Goal: Information Seeking & Learning: Stay updated

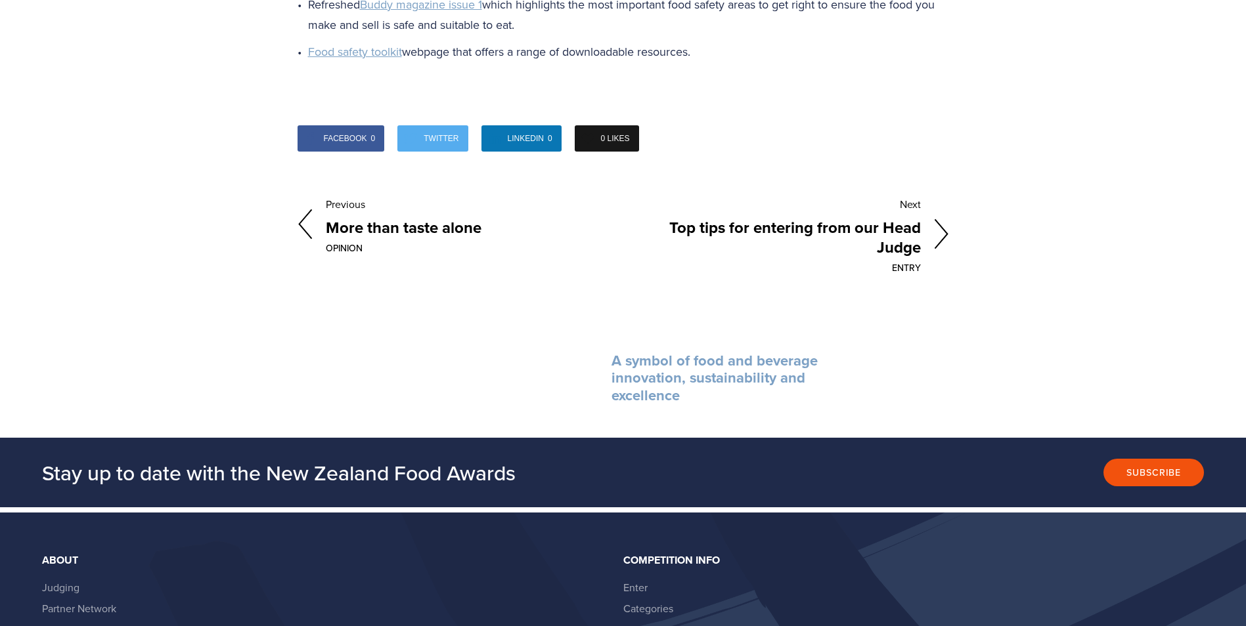
scroll to position [2364, 0]
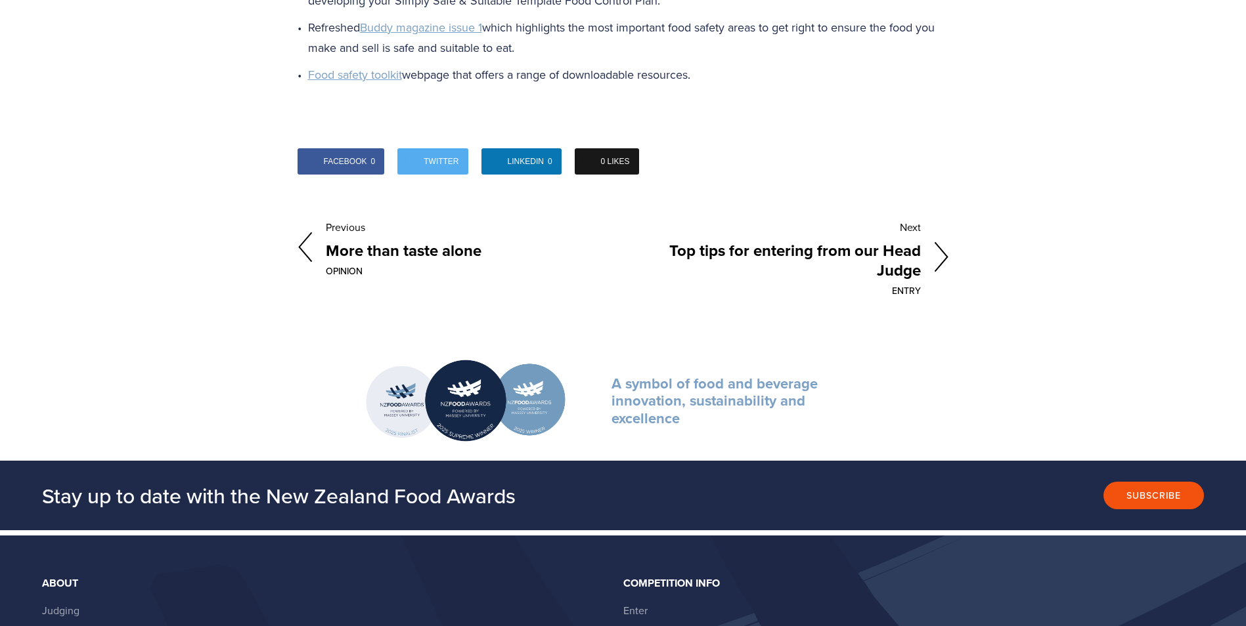
click at [943, 255] on icon at bounding box center [941, 258] width 15 height 32
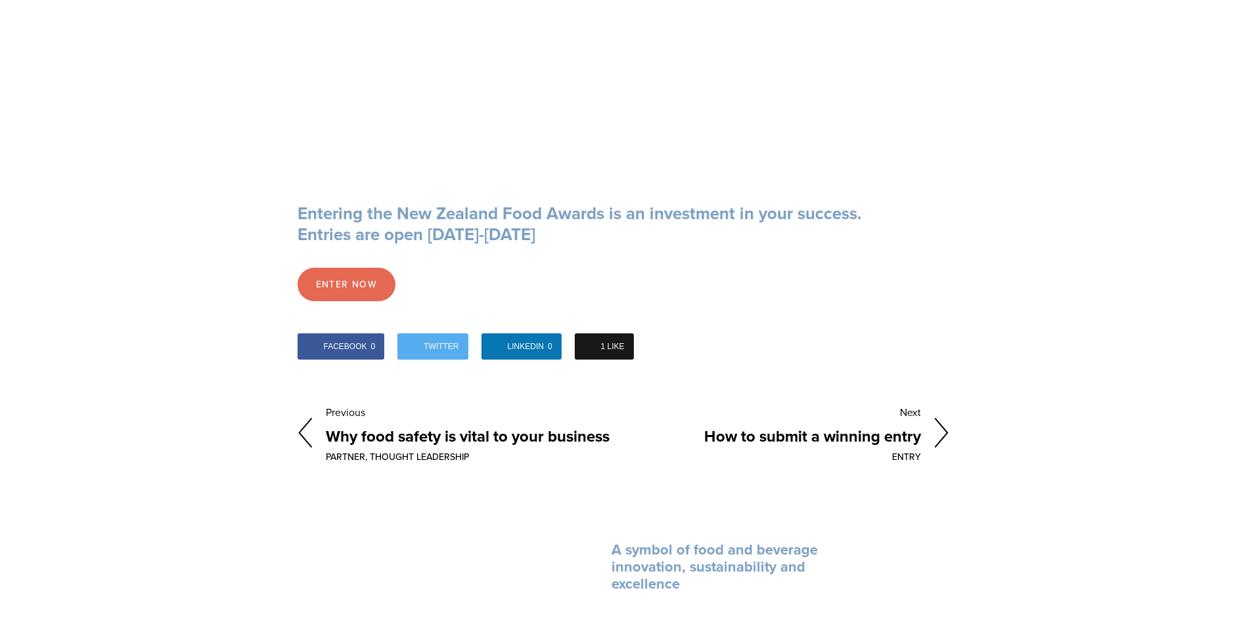
scroll to position [1313, 0]
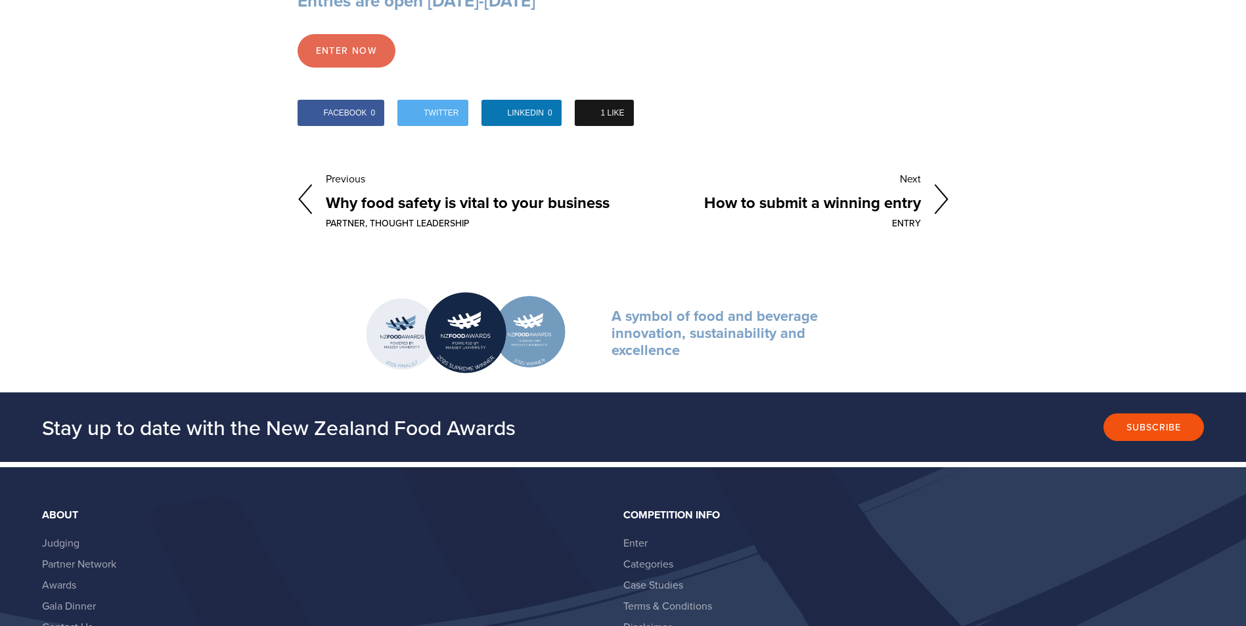
click at [942, 200] on icon at bounding box center [941, 200] width 15 height 32
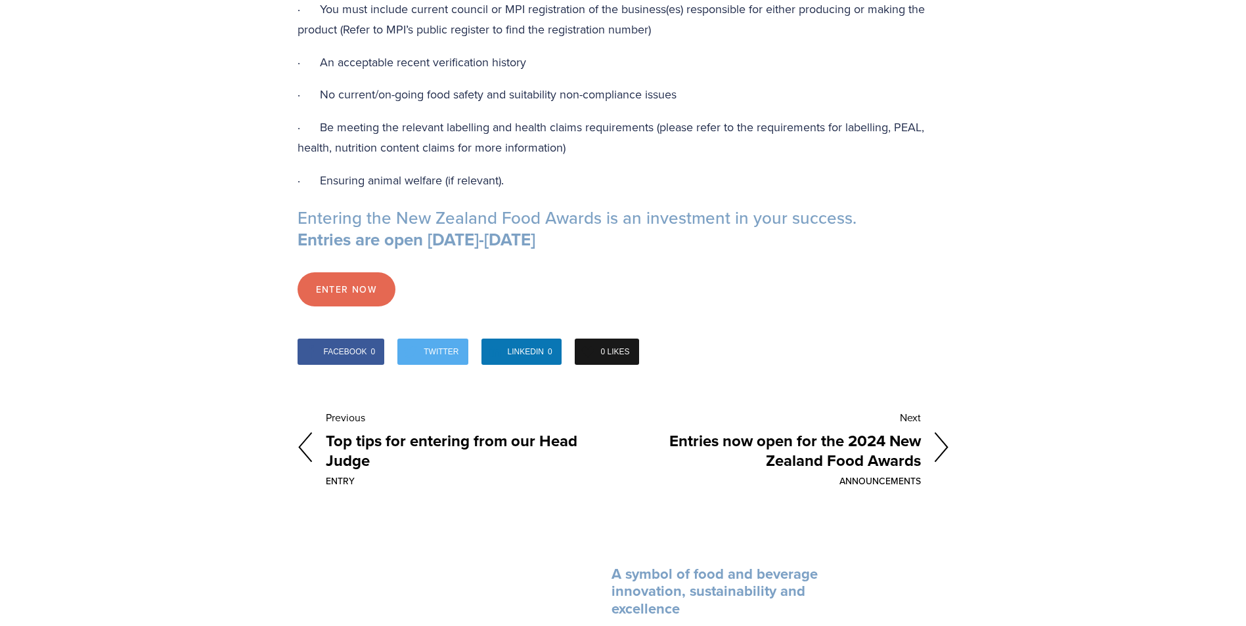
scroll to position [1379, 0]
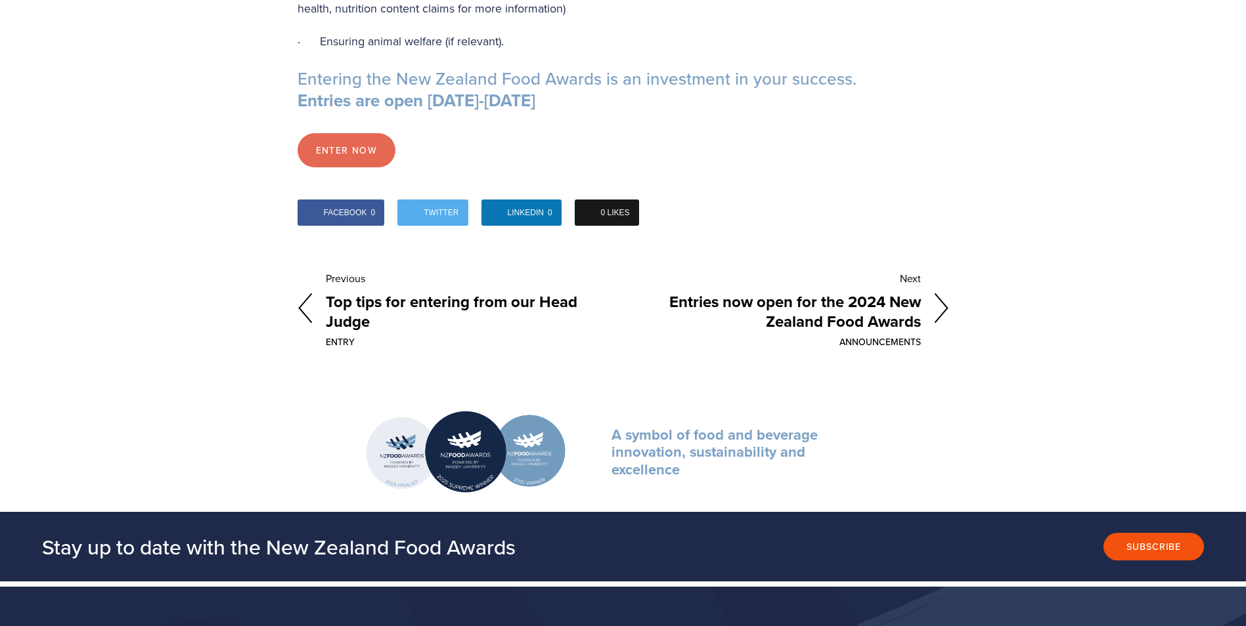
click at [941, 311] on icon at bounding box center [941, 309] width 15 height 32
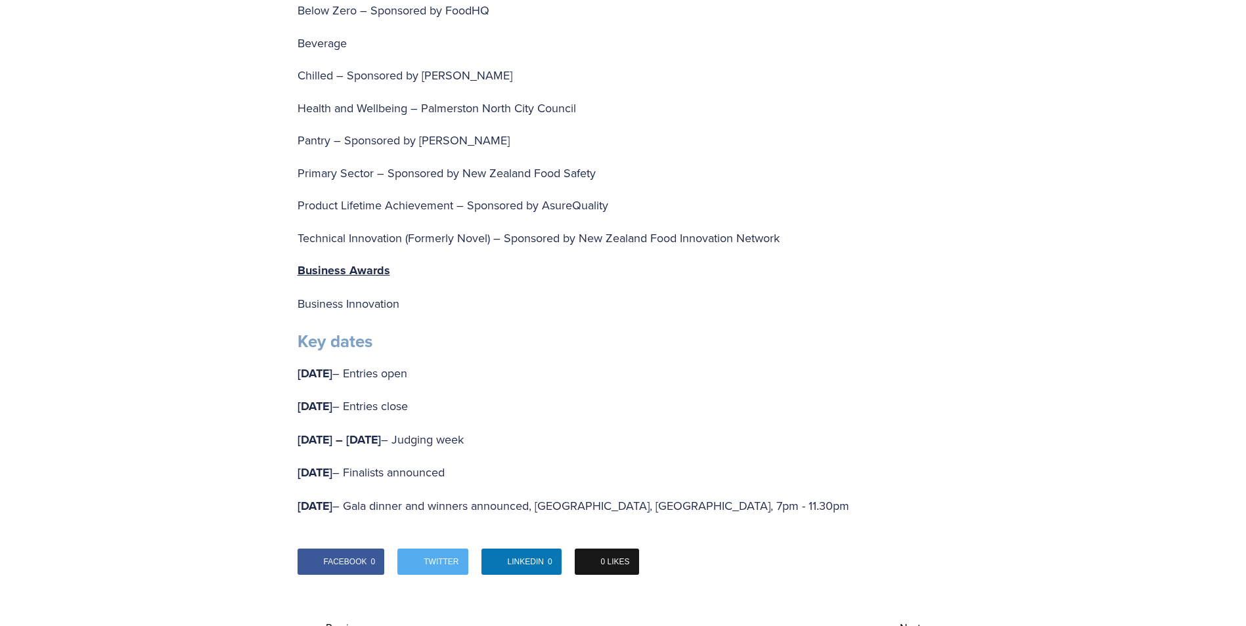
scroll to position [2758, 0]
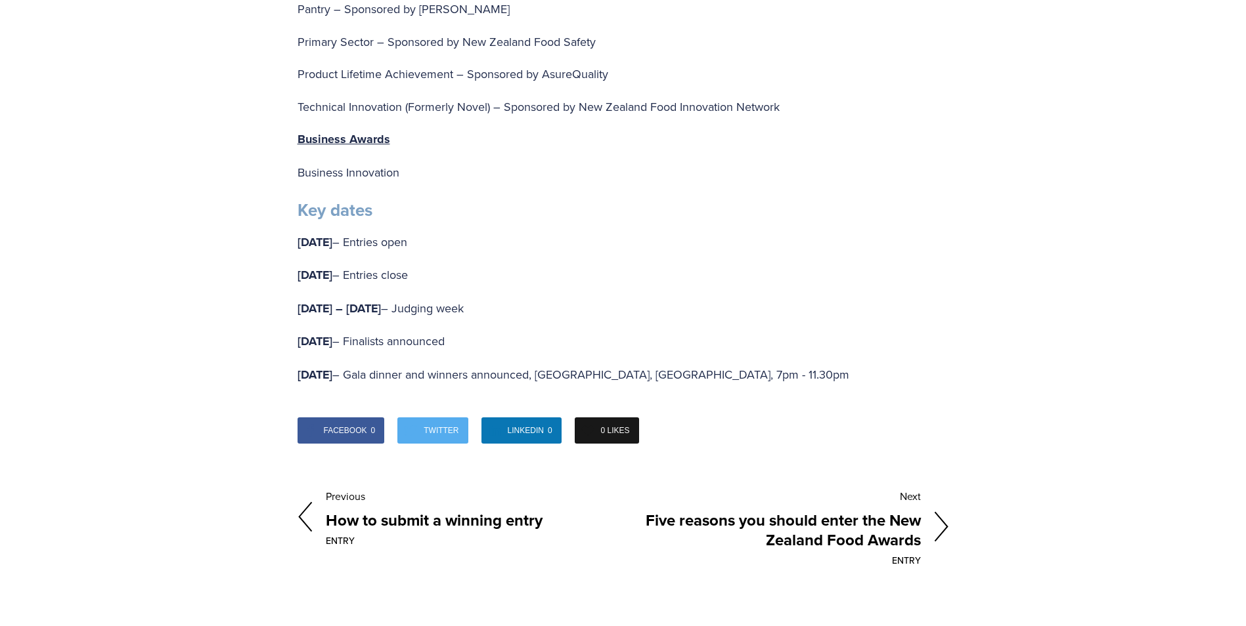
click at [941, 511] on icon at bounding box center [941, 527] width 15 height 32
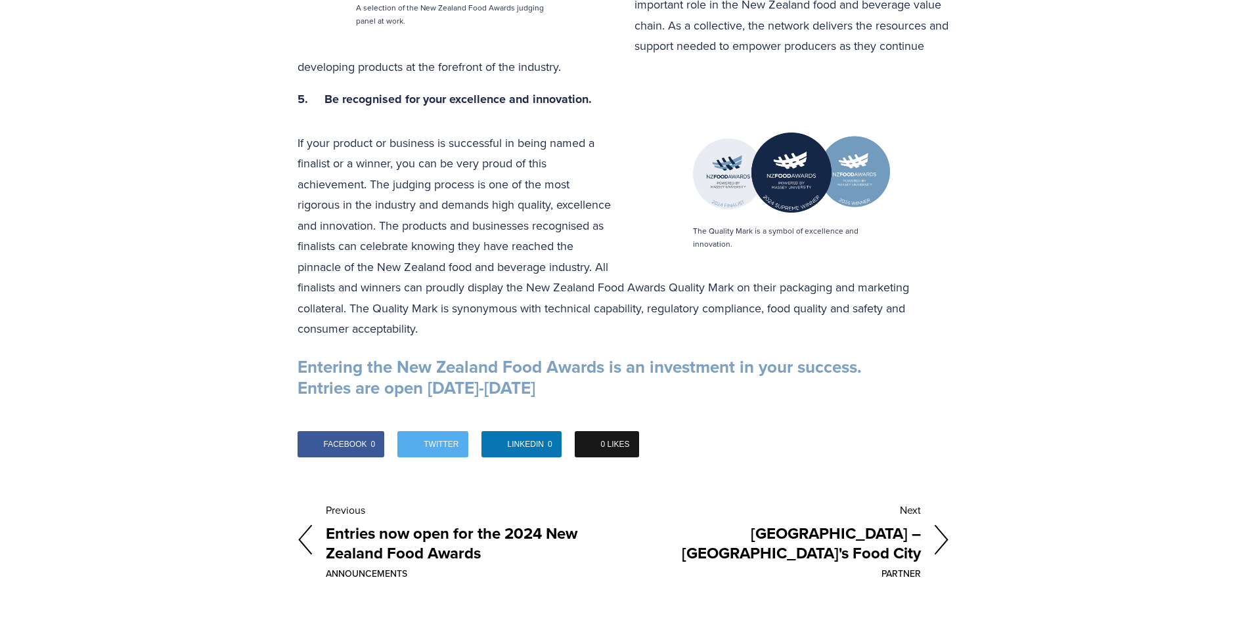
scroll to position [1051, 0]
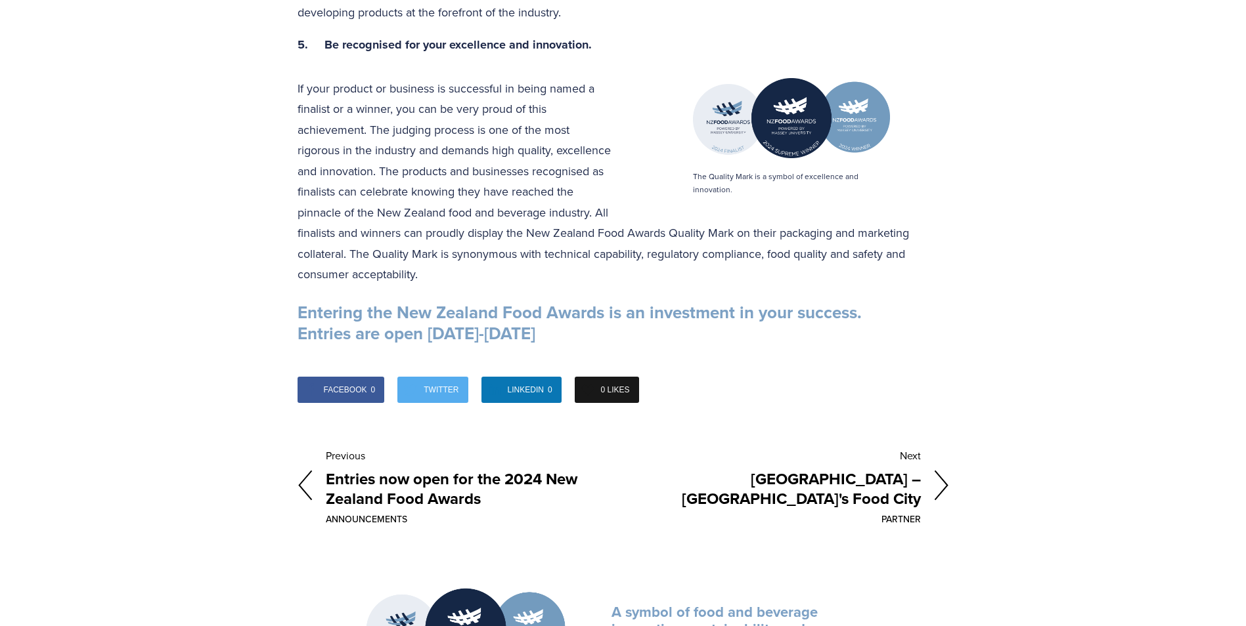
click at [940, 470] on icon at bounding box center [941, 486] width 15 height 32
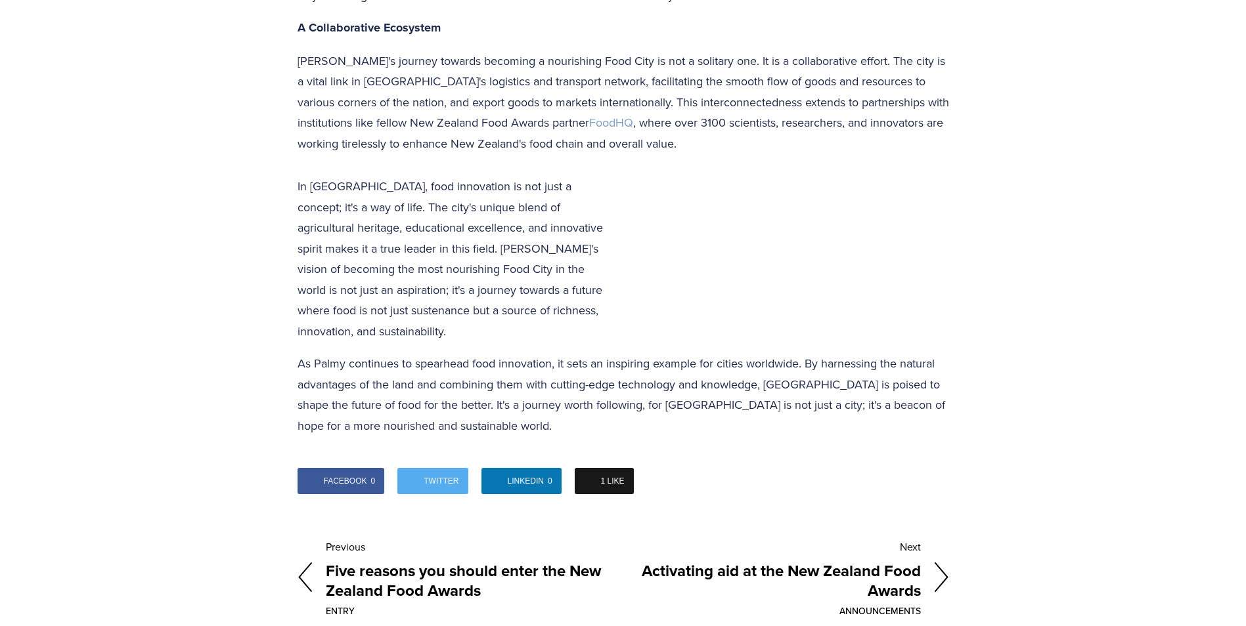
scroll to position [1510, 0]
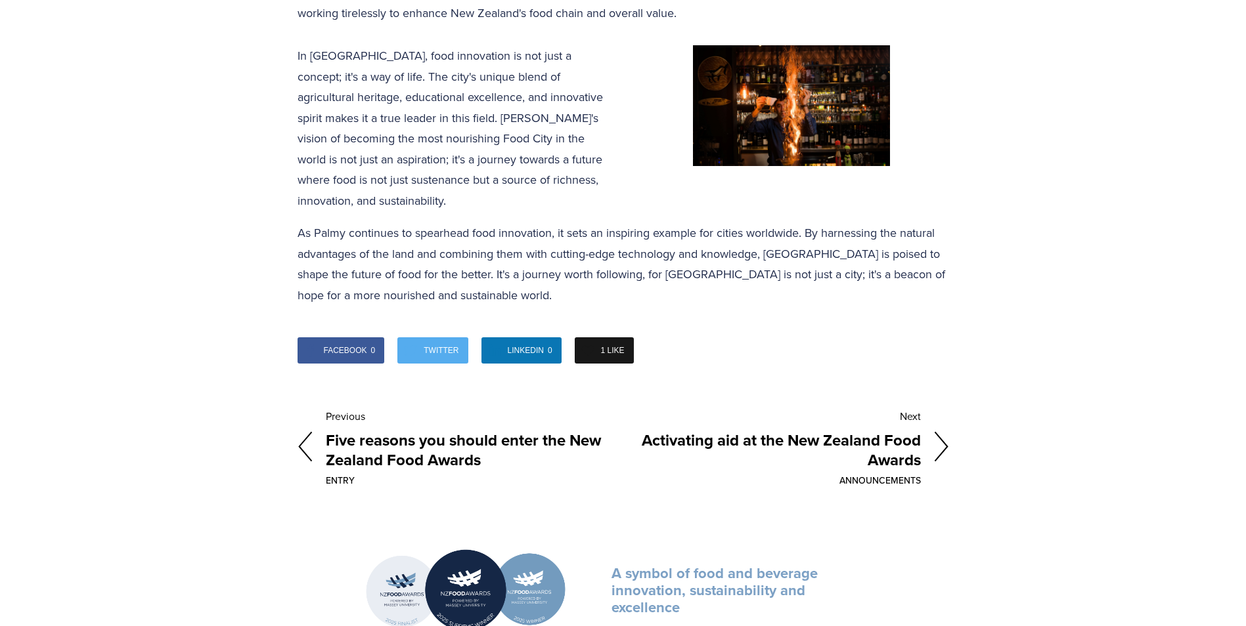
click at [945, 432] on polyline at bounding box center [940, 446] width 12 height 29
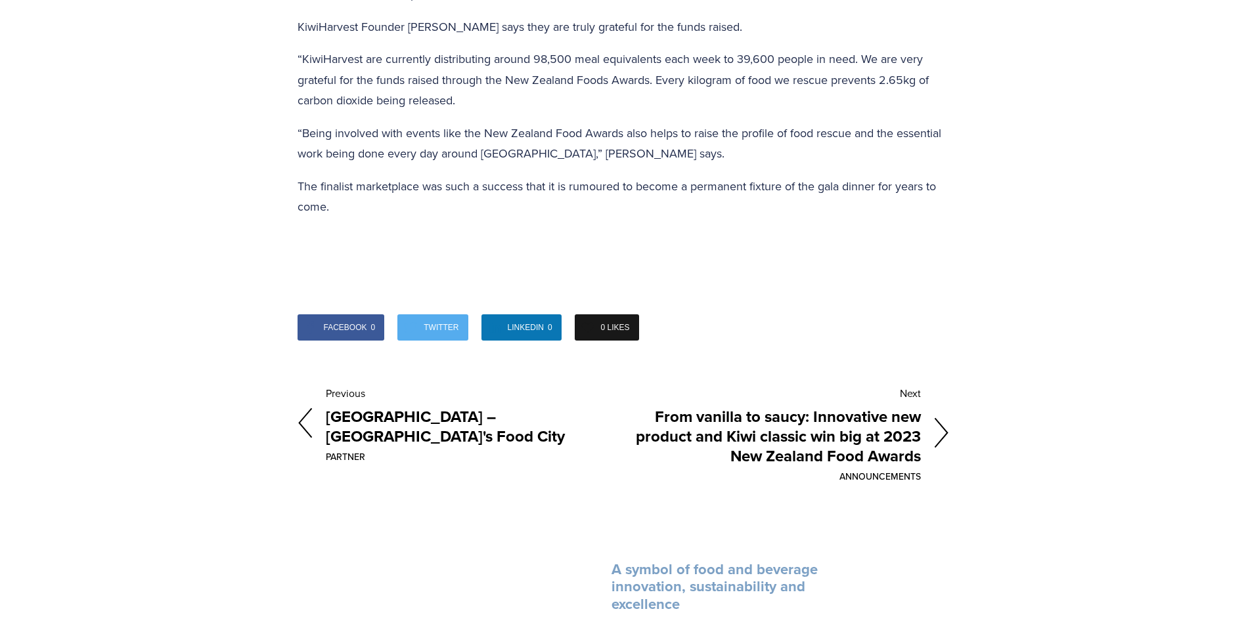
scroll to position [1247, 0]
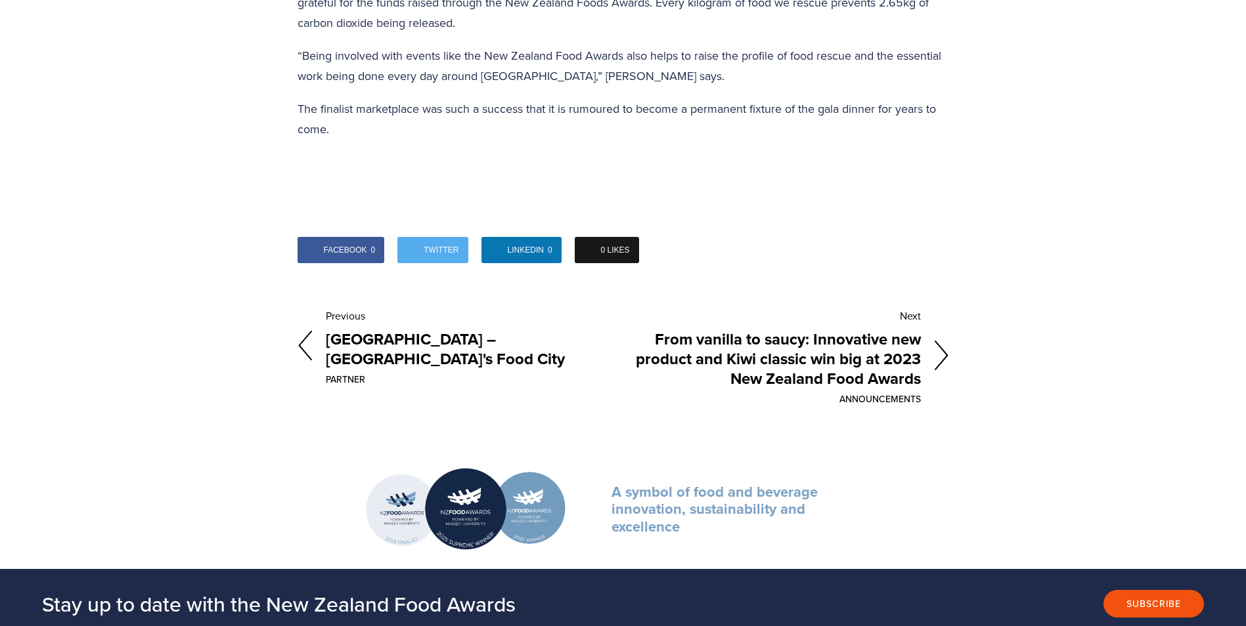
click at [944, 352] on polyline at bounding box center [940, 355] width 12 height 29
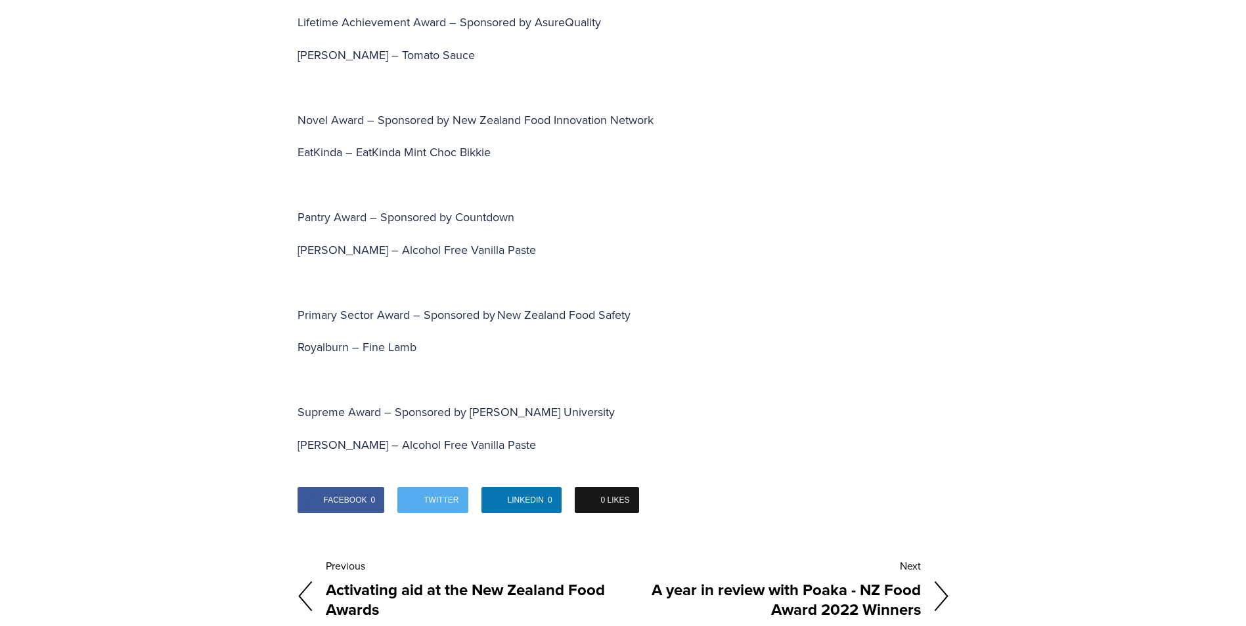
scroll to position [3808, 0]
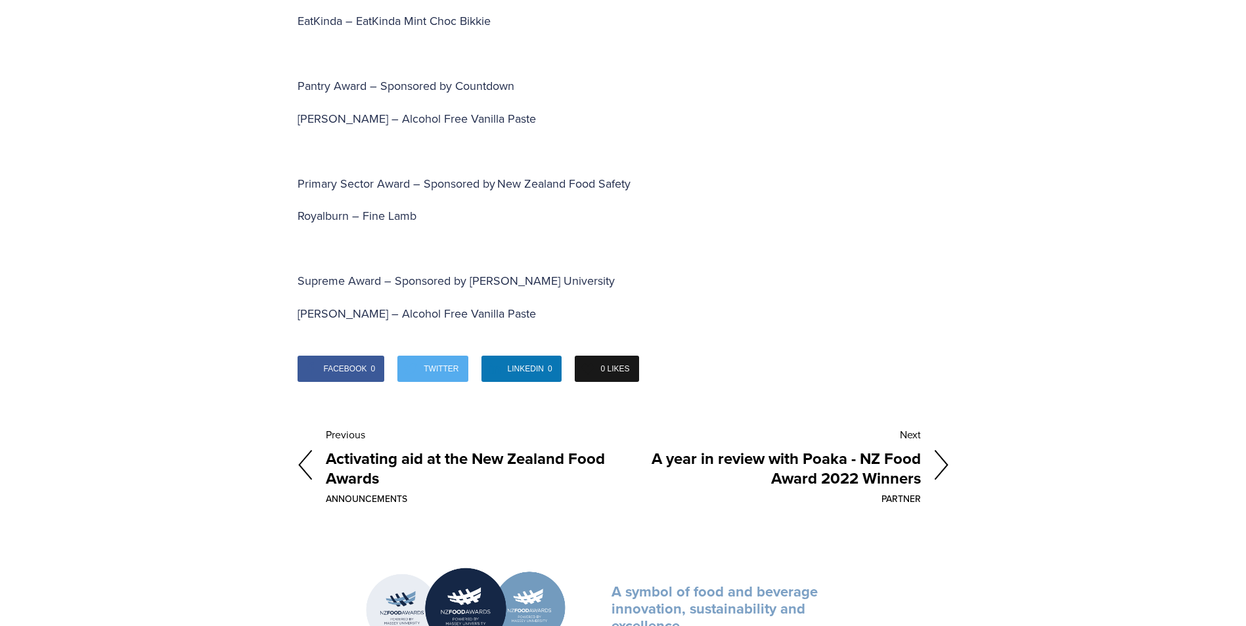
click at [303, 450] on icon at bounding box center [304, 466] width 15 height 32
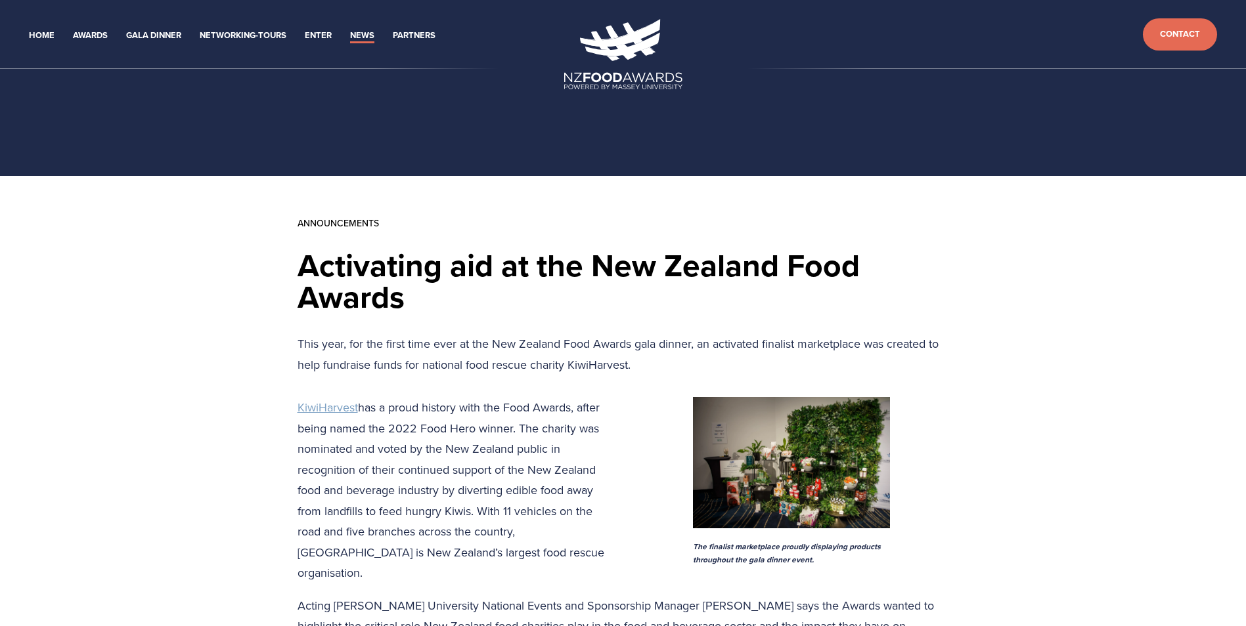
click at [364, 32] on link "News" at bounding box center [362, 35] width 24 height 15
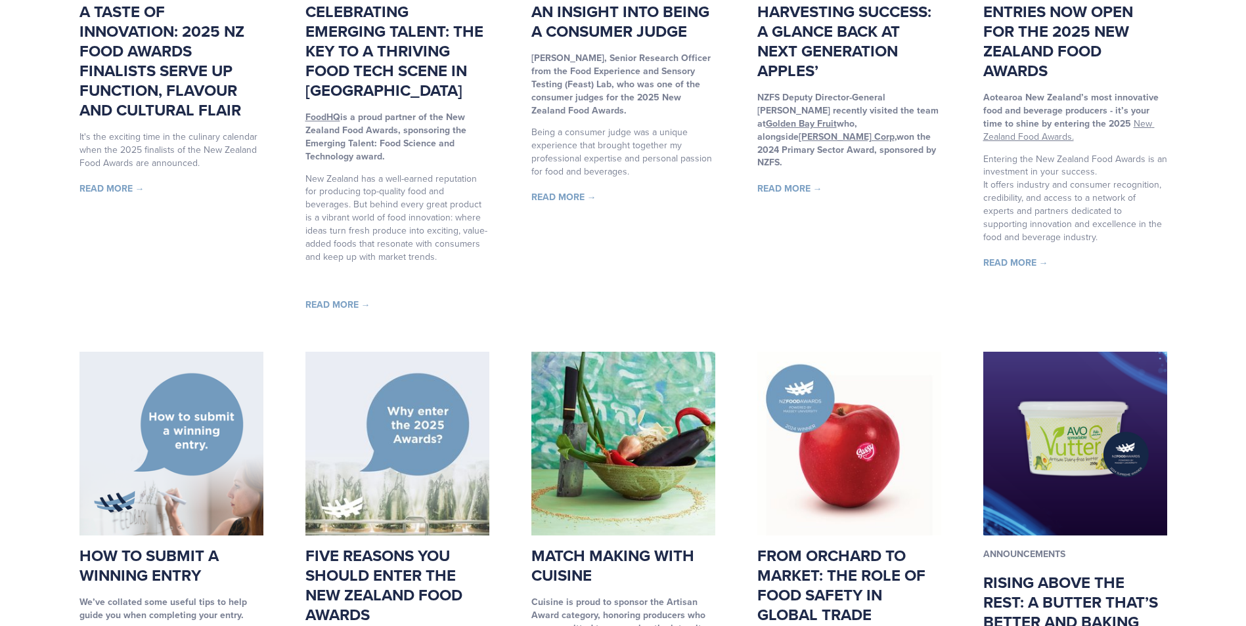
scroll to position [394, 0]
